Goal: Task Accomplishment & Management: Complete application form

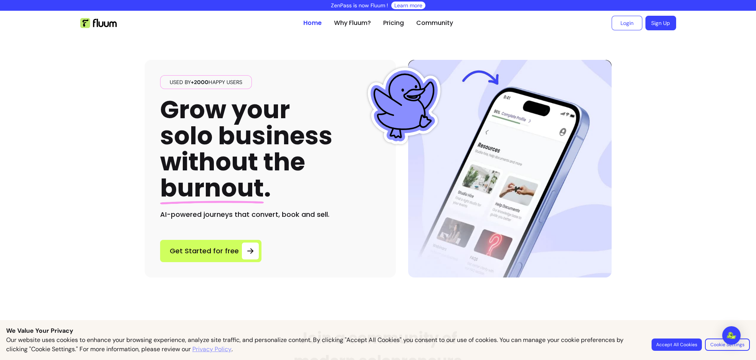
drag, startPoint x: 670, startPoint y: 95, endPoint x: 658, endPoint y: 91, distance: 13.2
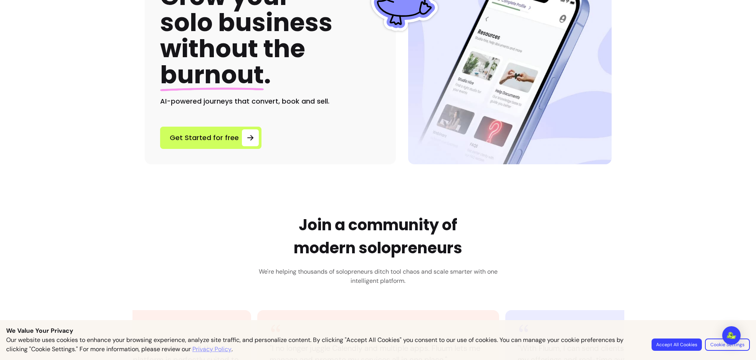
scroll to position [165, 0]
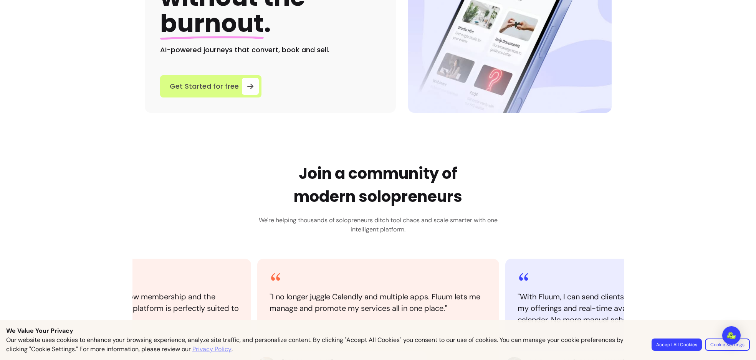
click at [215, 82] on span "Get Started for free" at bounding box center [204, 86] width 69 height 11
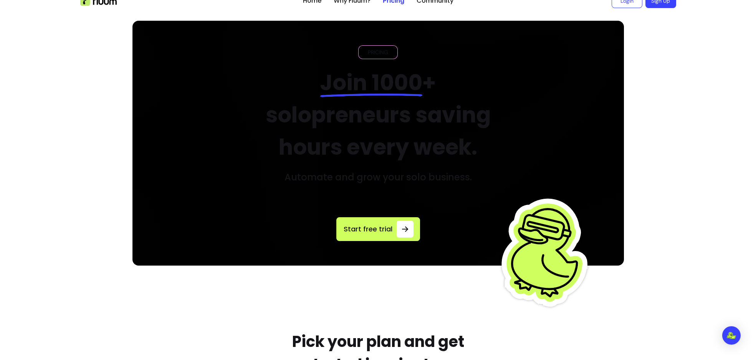
scroll to position [24, 0]
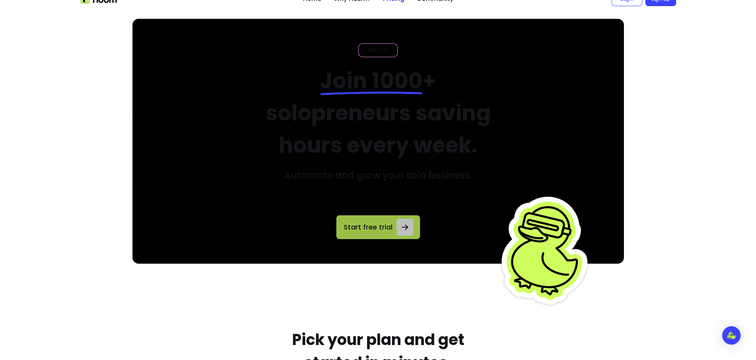
click at [365, 227] on span "Start free trial" at bounding box center [368, 227] width 51 height 11
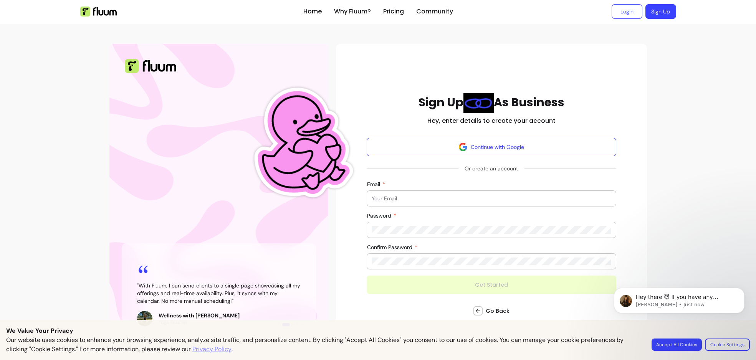
click at [404, 197] on input "Email" at bounding box center [492, 199] width 240 height 8
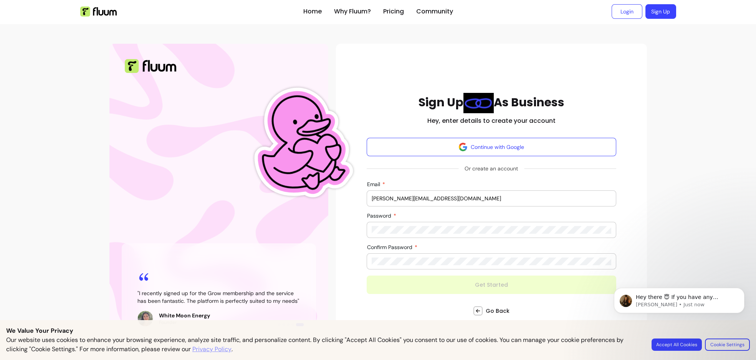
type input "kimberly@hotmail.com"
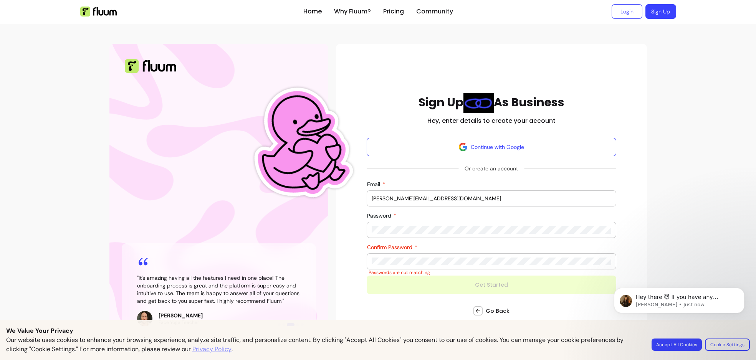
click at [421, 269] on div "Passwords are not matching" at bounding box center [492, 272] width 247 height 6
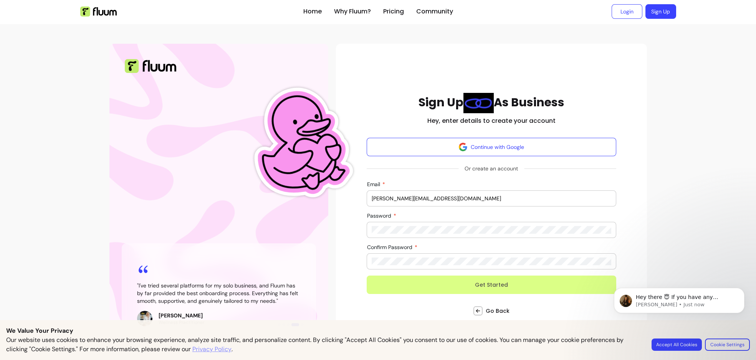
click at [463, 289] on button "Get Started" at bounding box center [492, 285] width 250 height 18
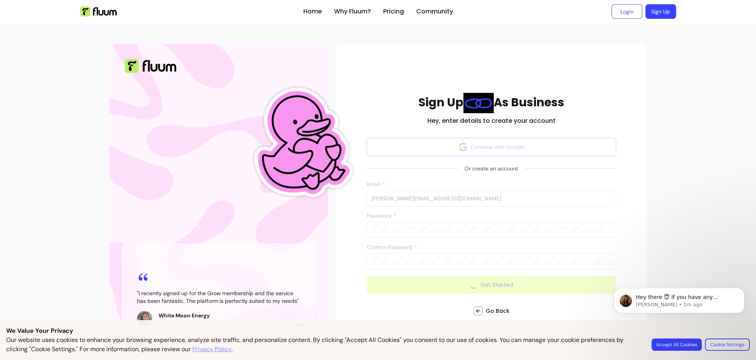
scroll to position [10, 0]
